Goal: Find specific fact: Find contact information

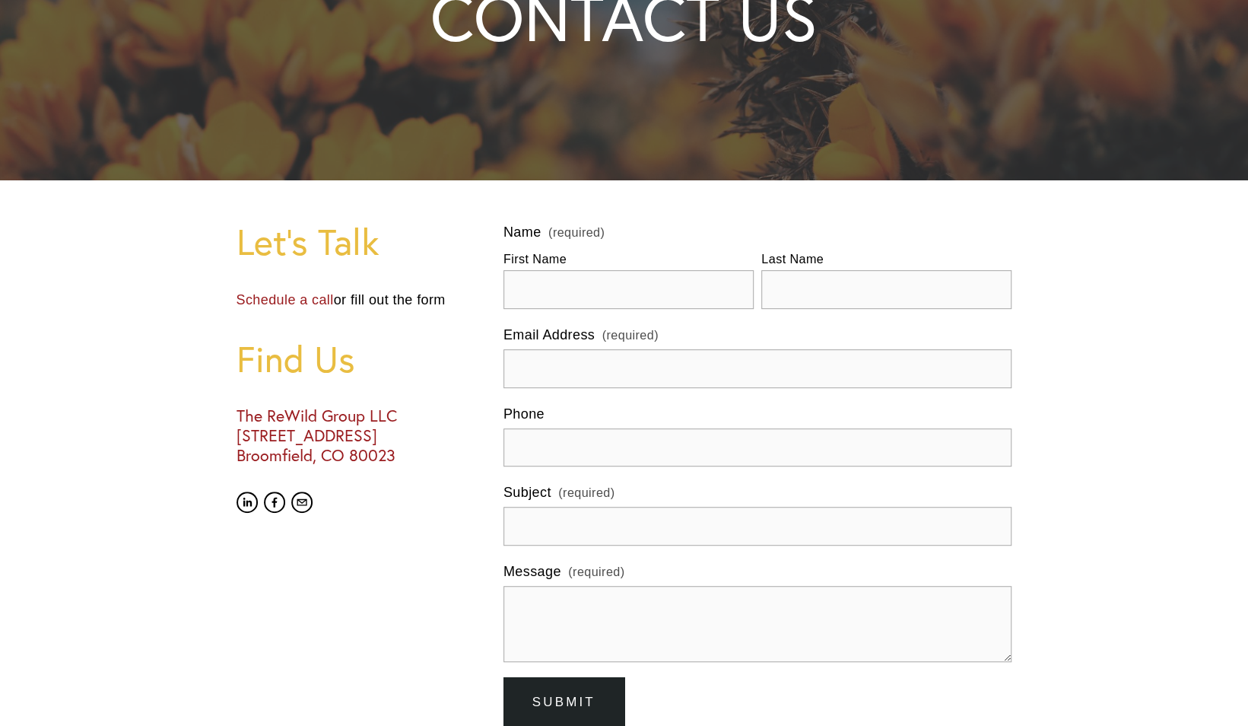
scroll to position [275, 0]
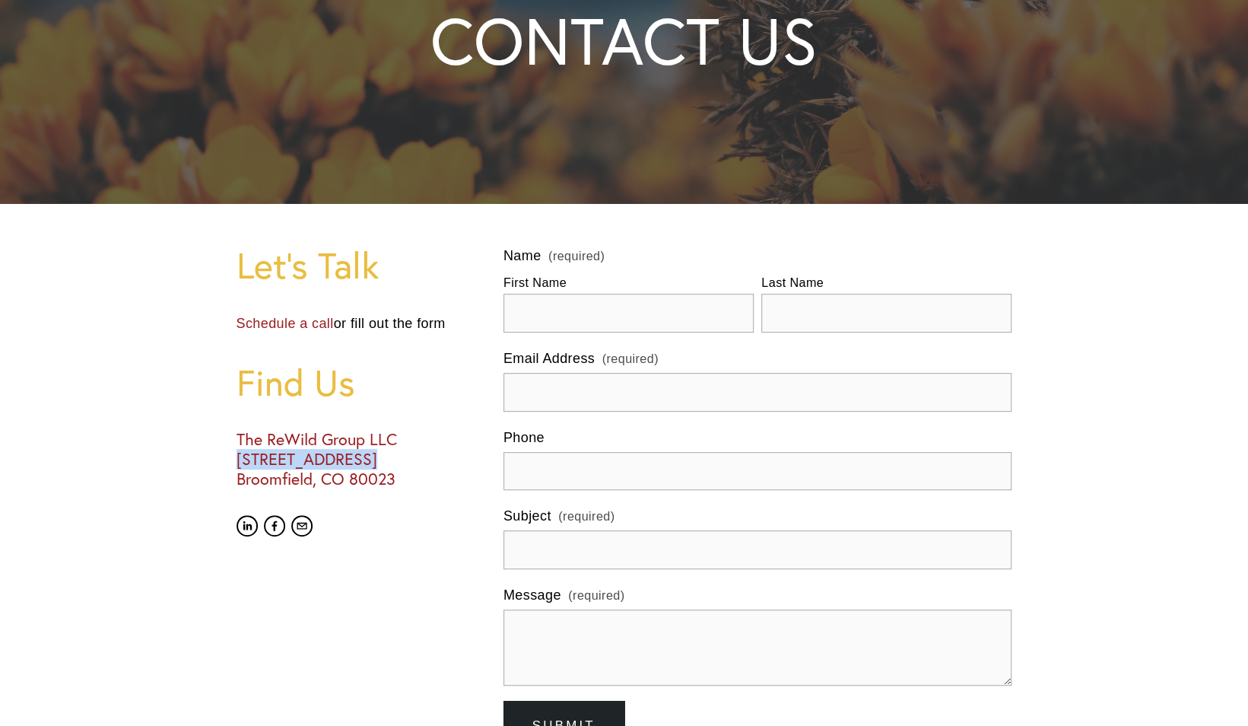
drag, startPoint x: 237, startPoint y: 458, endPoint x: 365, endPoint y: 464, distance: 128.0
click at [365, 464] on h3 "The ReWild Group LLC [STREET_ADDRESS]" at bounding box center [357, 459] width 241 height 59
copy h3 "[STREET_ADDRESS]"
drag, startPoint x: 377, startPoint y: 456, endPoint x: 460, endPoint y: 464, distance: 83.3
click at [460, 464] on h3 "The ReWild Group LLC [STREET_ADDRESS]" at bounding box center [357, 459] width 241 height 59
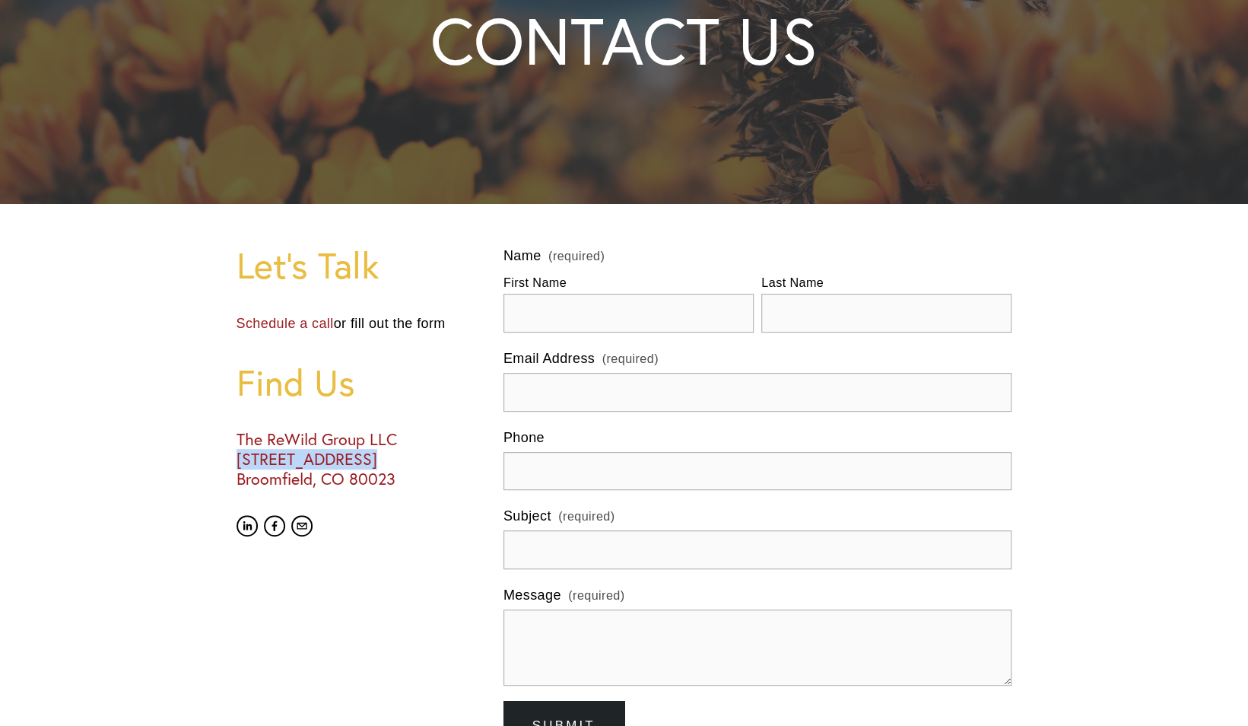
copy h3 "STE 106-322"
click at [237, 475] on h3 "The ReWild Group LLC [STREET_ADDRESS]" at bounding box center [357, 459] width 241 height 59
drag, startPoint x: 237, startPoint y: 475, endPoint x: 308, endPoint y: 485, distance: 71.4
click at [308, 485] on h3 "The ReWild Group LLC [STREET_ADDRESS]" at bounding box center [357, 459] width 241 height 59
copy h3 "Broomfield"
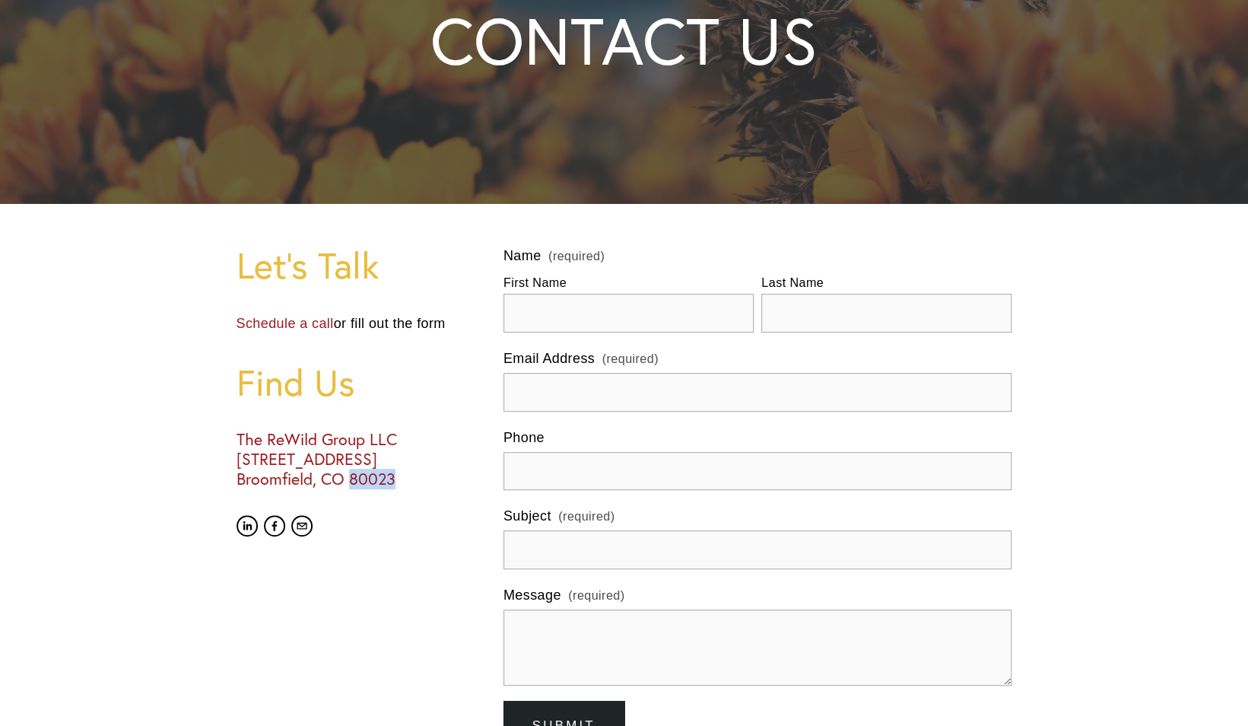
drag, startPoint x: 398, startPoint y: 481, endPoint x: 353, endPoint y: 481, distance: 44.9
click at [353, 481] on h3 "The ReWild Group LLC [STREET_ADDRESS]" at bounding box center [357, 459] width 241 height 59
copy h3 "80023"
